Goal: Task Accomplishment & Management: Use online tool/utility

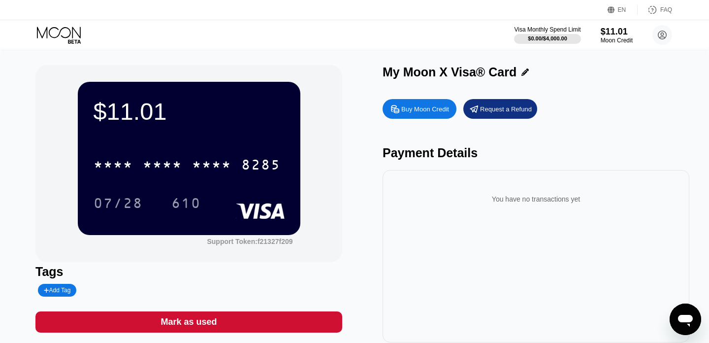
click at [61, 32] on icon at bounding box center [60, 35] width 46 height 17
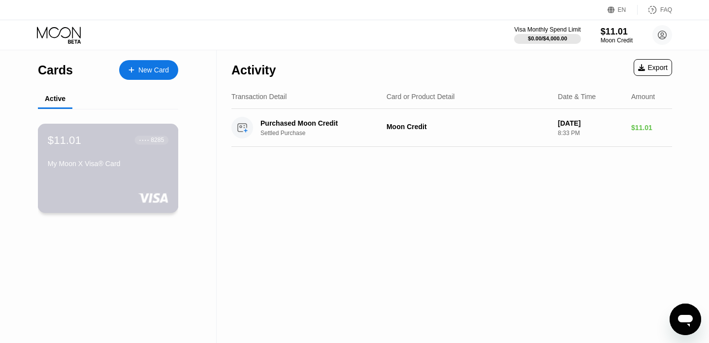
click at [107, 159] on div "$11.01 ● ● ● ● 8285 My Moon X Visa® Card" at bounding box center [108, 153] width 121 height 38
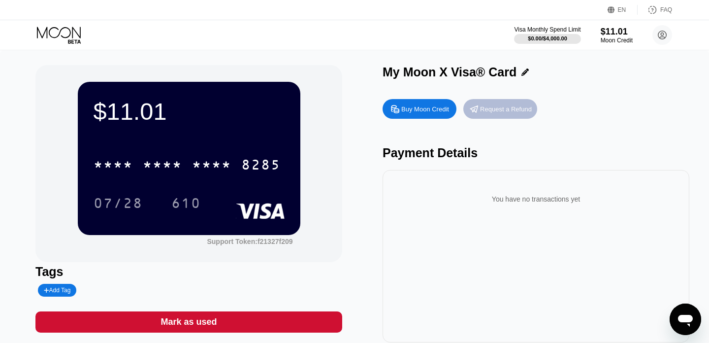
click at [508, 107] on div "Request a Refund" at bounding box center [506, 109] width 52 height 8
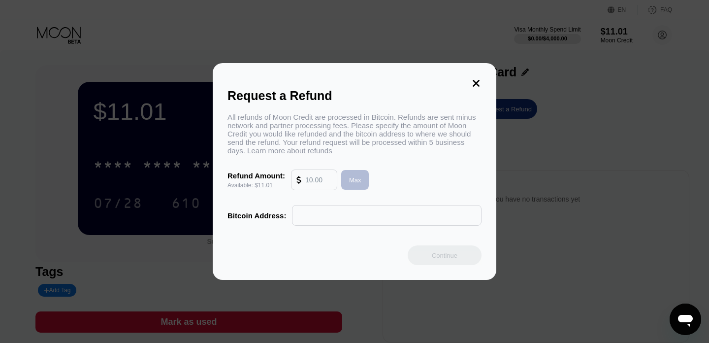
click at [359, 183] on div "Max" at bounding box center [355, 180] width 12 height 8
type input "11.01"
click at [345, 218] on input "text" at bounding box center [387, 215] width 179 height 20
paste input "bc1q07x70l7alla9tdfql9w3vkzgaqn0s7t5fahvw0"
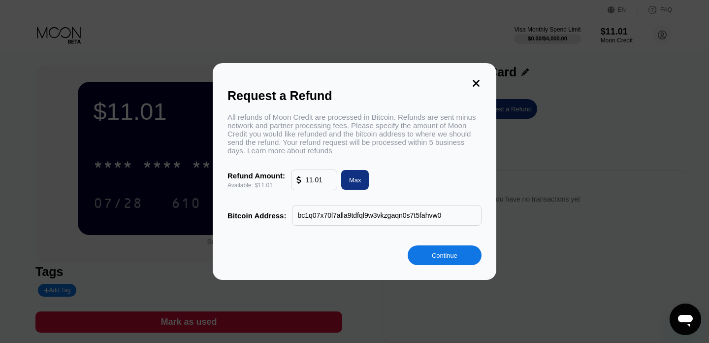
type input "bc1q07x70l7alla9tdfql9w3vkzgaqn0s7t5fahvw0"
click at [444, 255] on div "Continue" at bounding box center [445, 255] width 26 height 8
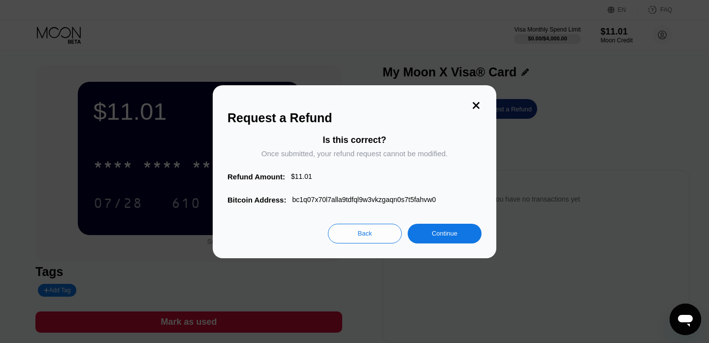
click at [458, 239] on div "Continue" at bounding box center [445, 234] width 74 height 20
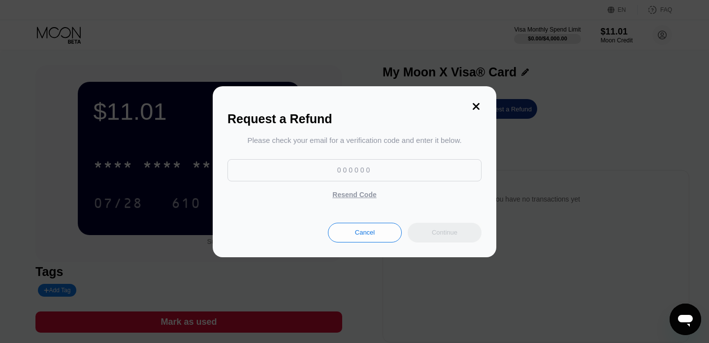
click at [395, 168] on input at bounding box center [355, 170] width 254 height 22
click at [357, 173] on input at bounding box center [355, 170] width 254 height 22
paste input "148923"
type input "148923"
click at [456, 230] on div "Continue" at bounding box center [445, 232] width 26 height 8
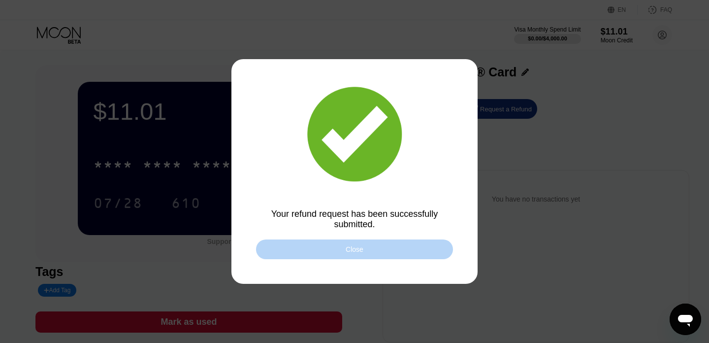
click at [393, 253] on div "Close" at bounding box center [354, 249] width 197 height 20
